Goal: Task Accomplishment & Management: Use online tool/utility

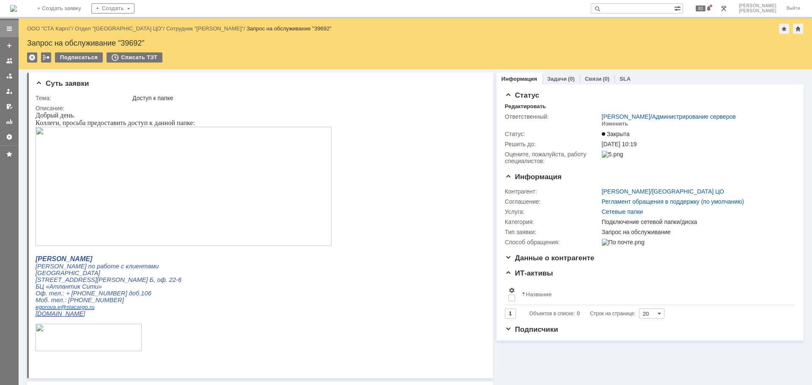
click at [11, 29] on div at bounding box center [9, 28] width 7 height 7
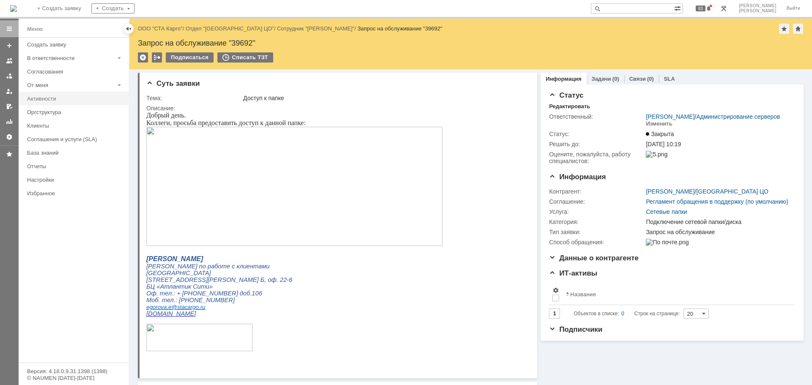
click at [46, 98] on div "Активности" at bounding box center [75, 99] width 96 height 6
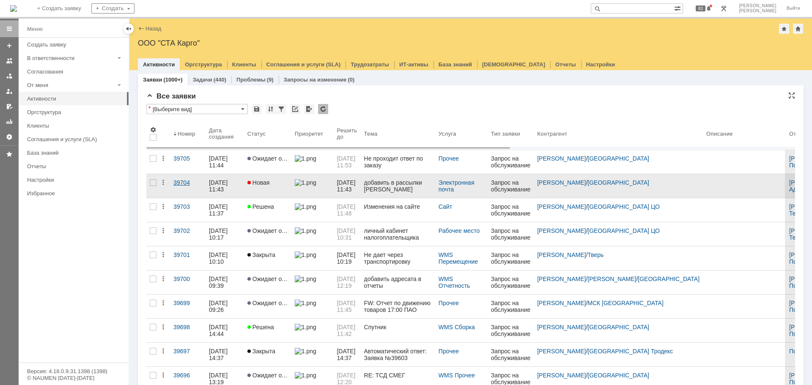
click at [180, 182] on div "39704" at bounding box center [187, 182] width 29 height 7
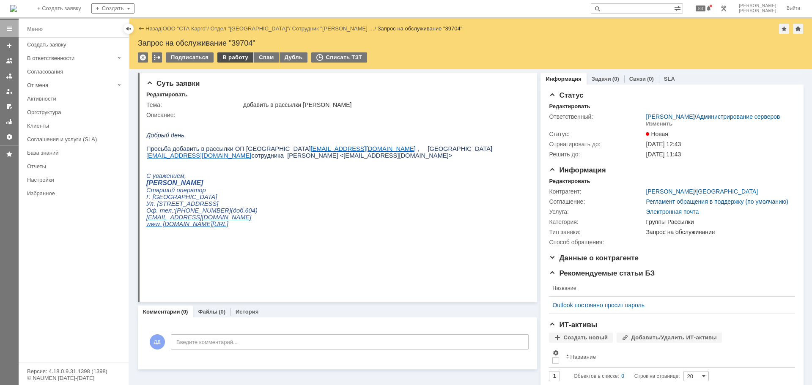
click at [231, 58] on div "В работу" at bounding box center [235, 57] width 36 height 10
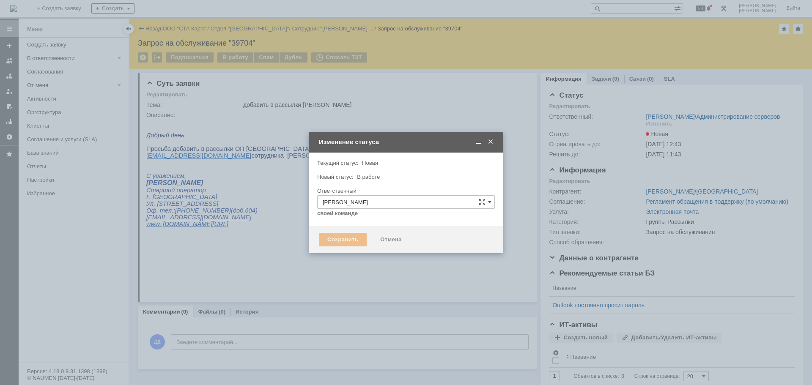
type input "Группы Рассылки"
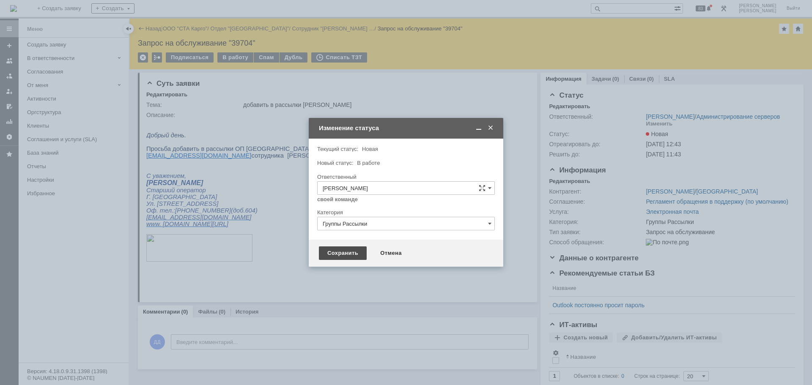
click at [347, 256] on div "Сохранить" at bounding box center [343, 253] width 48 height 14
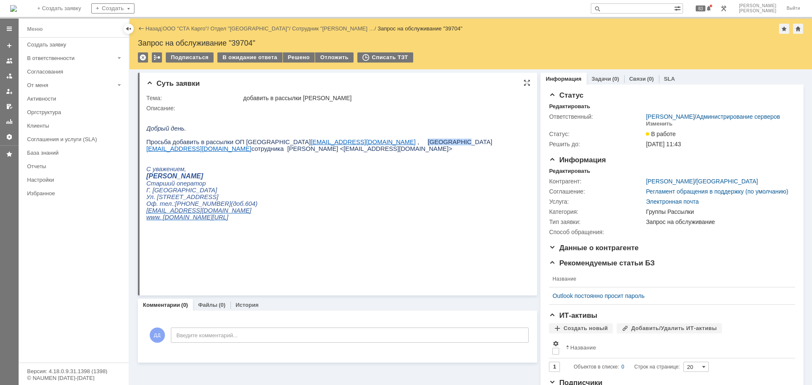
drag, startPoint x: 344, startPoint y: 144, endPoint x: 378, endPoint y: 145, distance: 33.9
click at [378, 145] on span ", [GEOGRAPHIC_DATA] [EMAIL_ADDRESS][DOMAIN_NAME] сотрудника [PERSON_NAME] <[EMA…" at bounding box center [319, 146] width 346 height 14
copy span "Ростов КМСЦ"
click at [295, 58] on div "Решено" at bounding box center [299, 57] width 32 height 10
